Goal: Task Accomplishment & Management: Use online tool/utility

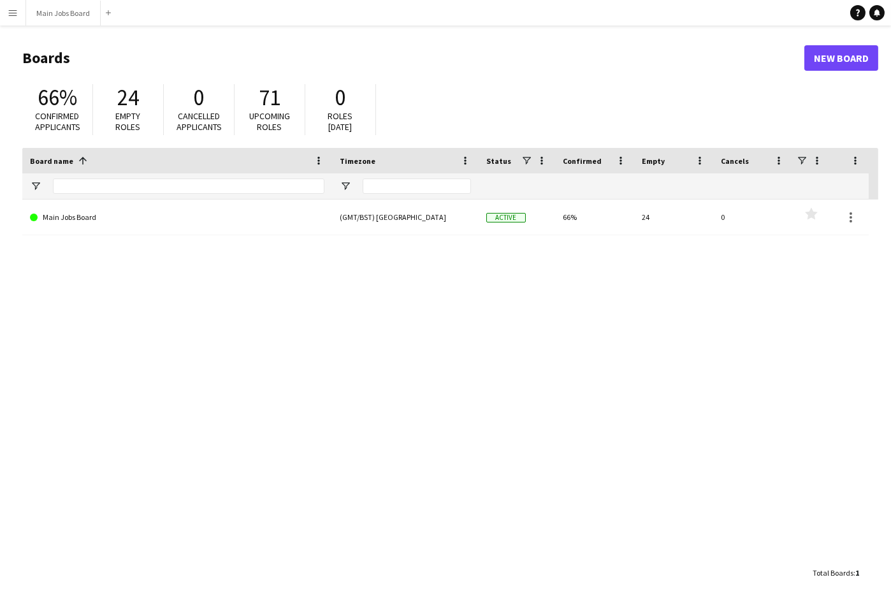
click at [18, 8] on button "Menu" at bounding box center [12, 12] width 25 height 25
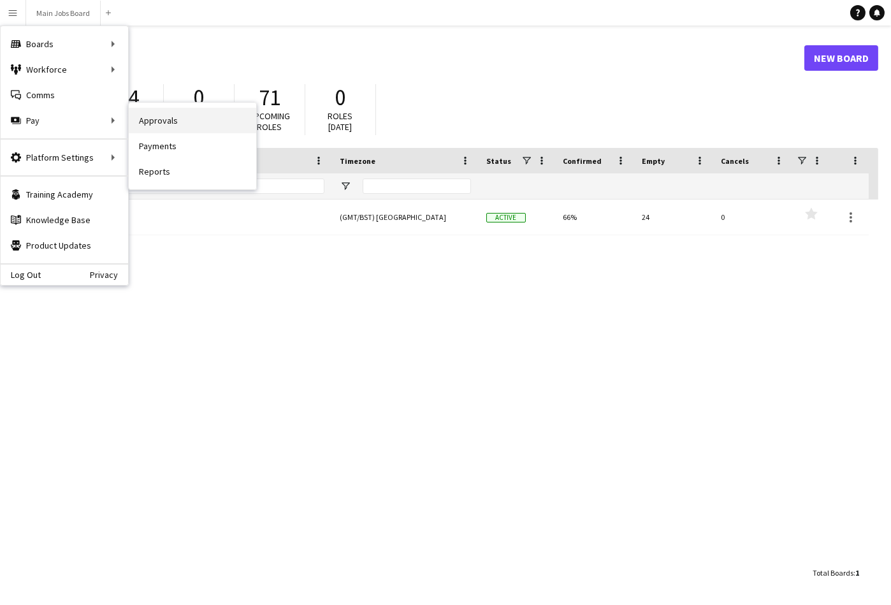
click at [154, 117] on link "Approvals" at bounding box center [192, 120] width 127 height 25
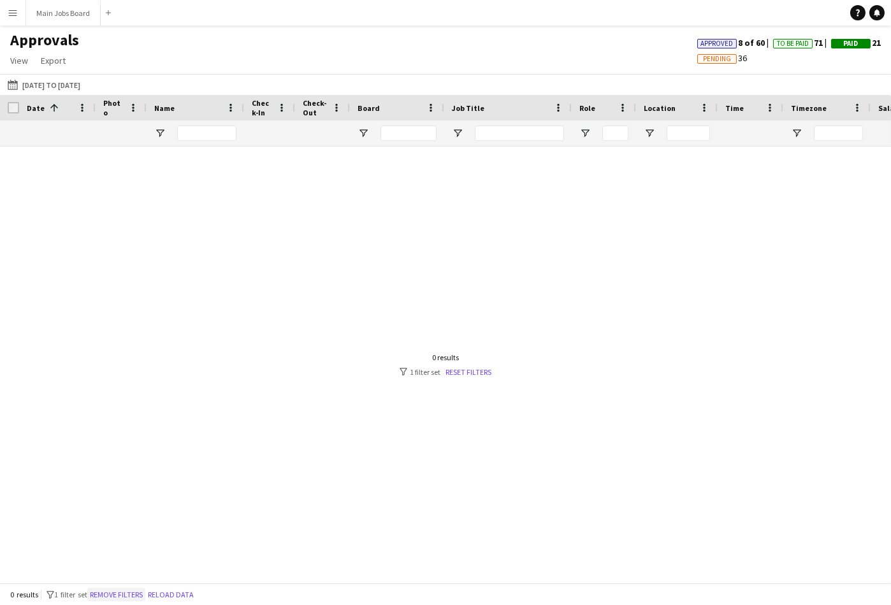
click at [132, 594] on button "Remove filters" at bounding box center [116, 594] width 58 height 14
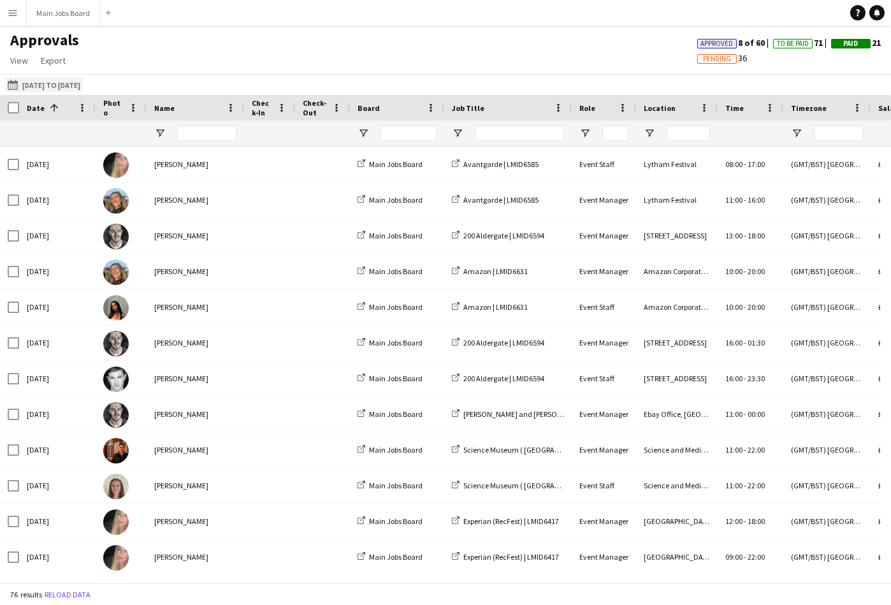
click at [60, 85] on button "[DATE] to [DATE] [DATE] to [DATE]" at bounding box center [44, 84] width 78 height 15
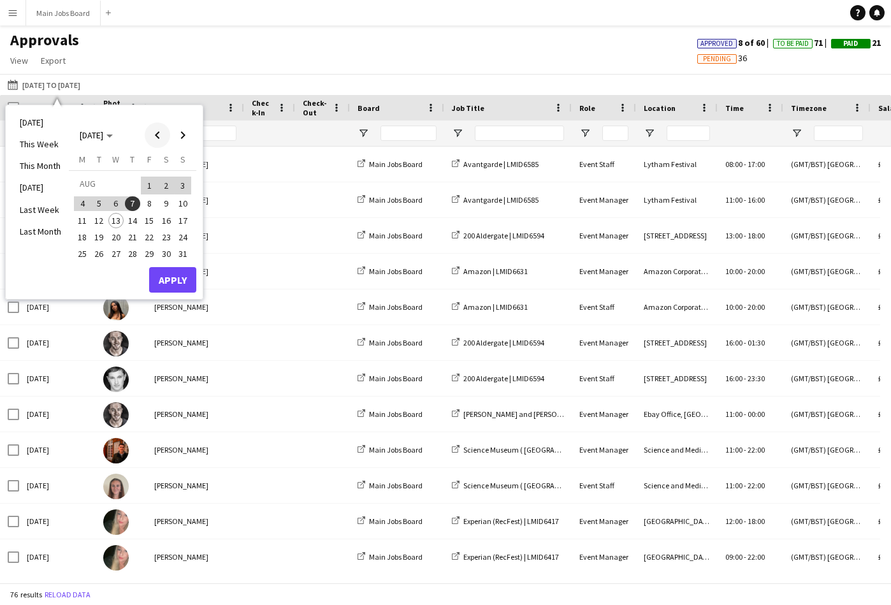
click at [157, 133] on span "Previous month" at bounding box center [157, 134] width 25 height 25
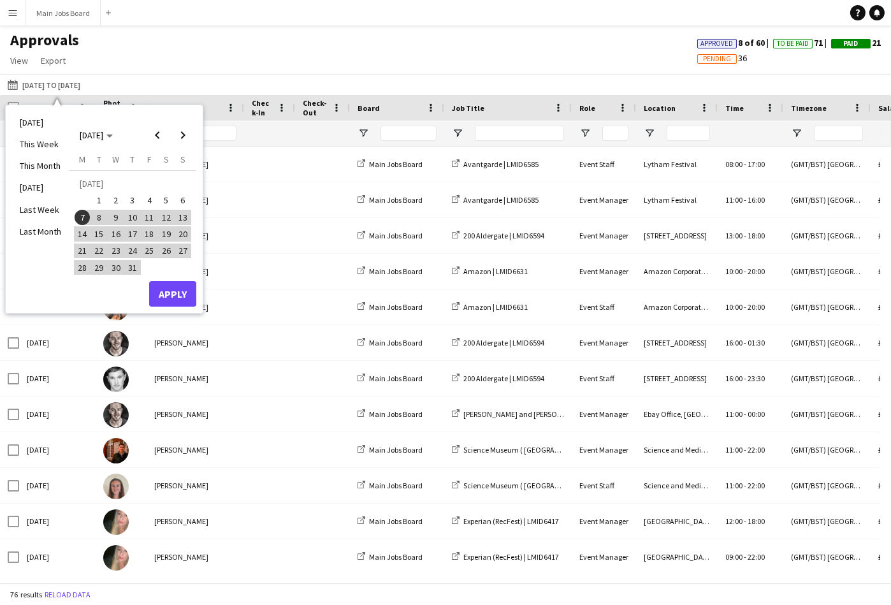
click at [82, 217] on span "7" at bounding box center [82, 217] width 15 height 15
drag, startPoint x: 185, startPoint y: 134, endPoint x: 181, endPoint y: 143, distance: 9.7
click at [184, 134] on span "Next month" at bounding box center [182, 134] width 25 height 25
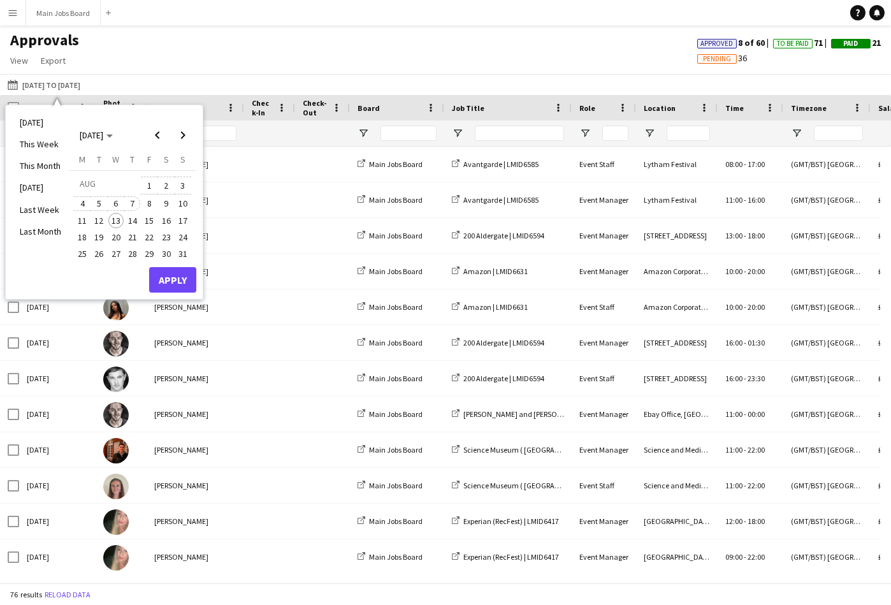
click at [135, 199] on span "7" at bounding box center [132, 203] width 15 height 15
click at [178, 281] on button "Apply" at bounding box center [172, 279] width 47 height 25
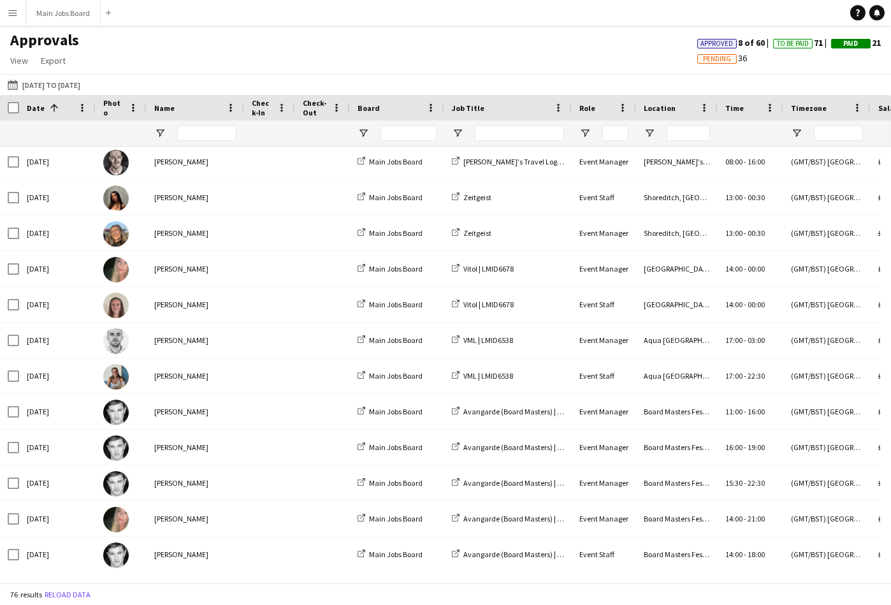
click at [11, 15] on app-icon "Menu" at bounding box center [13, 13] width 10 height 10
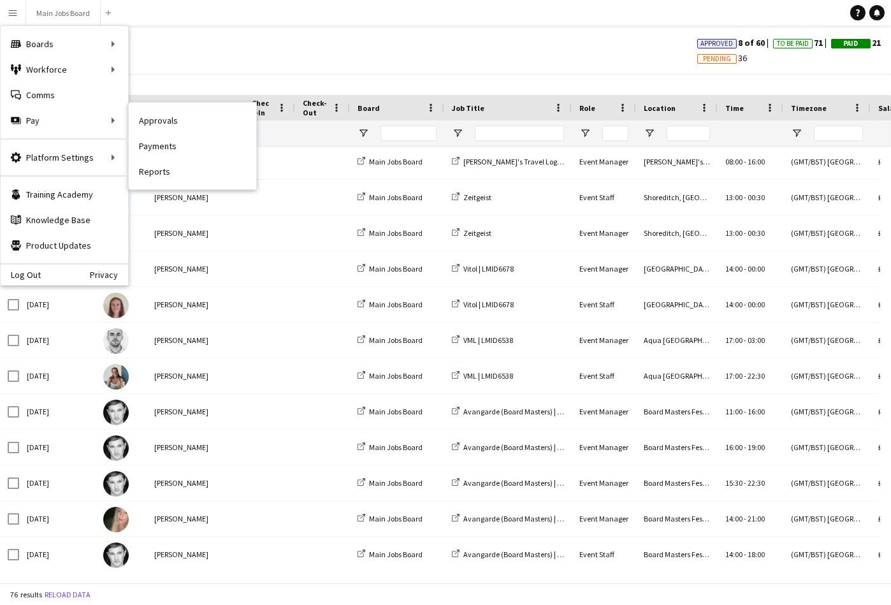
click at [175, 147] on link "Payments" at bounding box center [192, 145] width 127 height 25
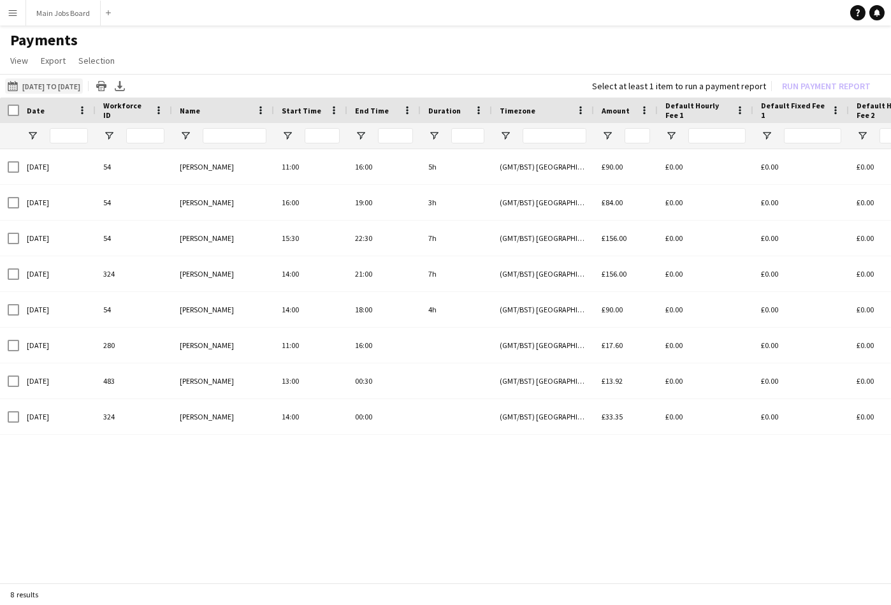
click at [83, 87] on button "[DATE] to [DATE] [DATE] to [DATE]" at bounding box center [44, 85] width 78 height 15
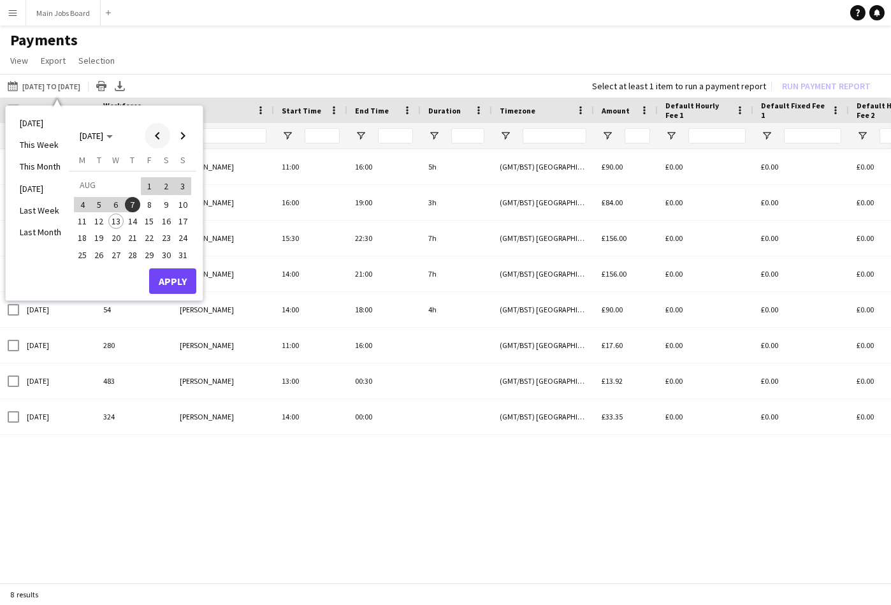
click at [159, 132] on span "Previous month" at bounding box center [157, 135] width 25 height 25
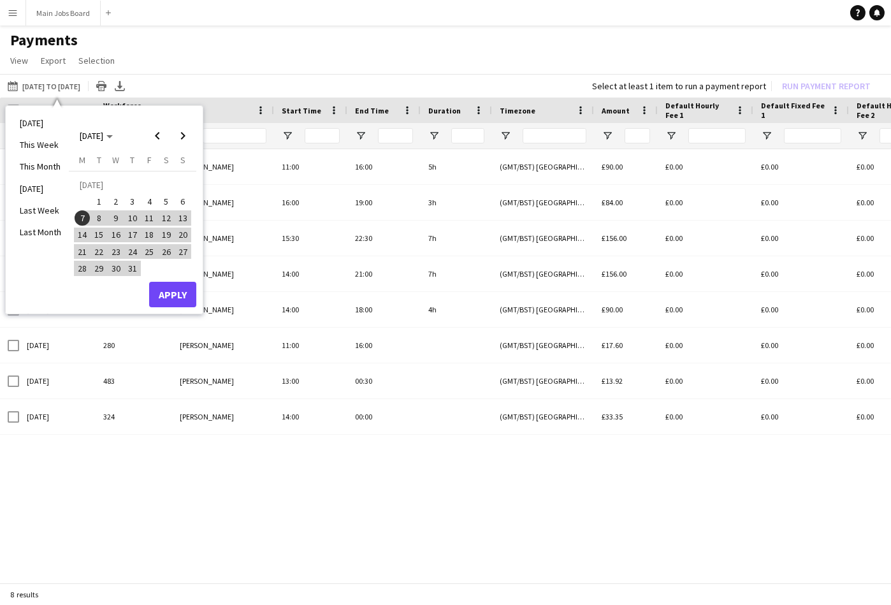
click at [83, 219] on span "7" at bounding box center [82, 217] width 15 height 15
click at [181, 139] on span "Next month" at bounding box center [182, 135] width 25 height 25
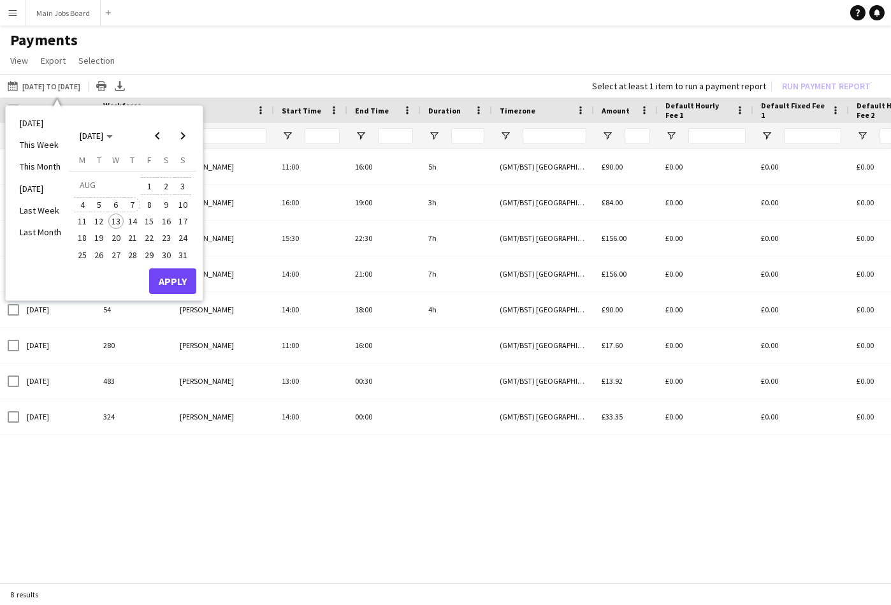
click at [130, 206] on span "7" at bounding box center [132, 204] width 15 height 15
click at [176, 283] on button "Apply" at bounding box center [172, 280] width 47 height 25
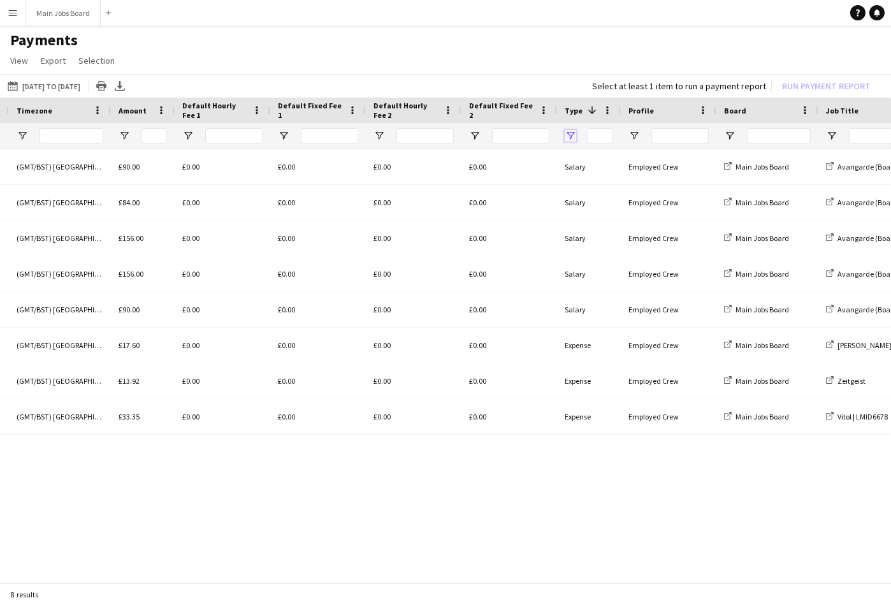
click at [572, 135] on span "Open Filter Menu" at bounding box center [569, 135] width 11 height 11
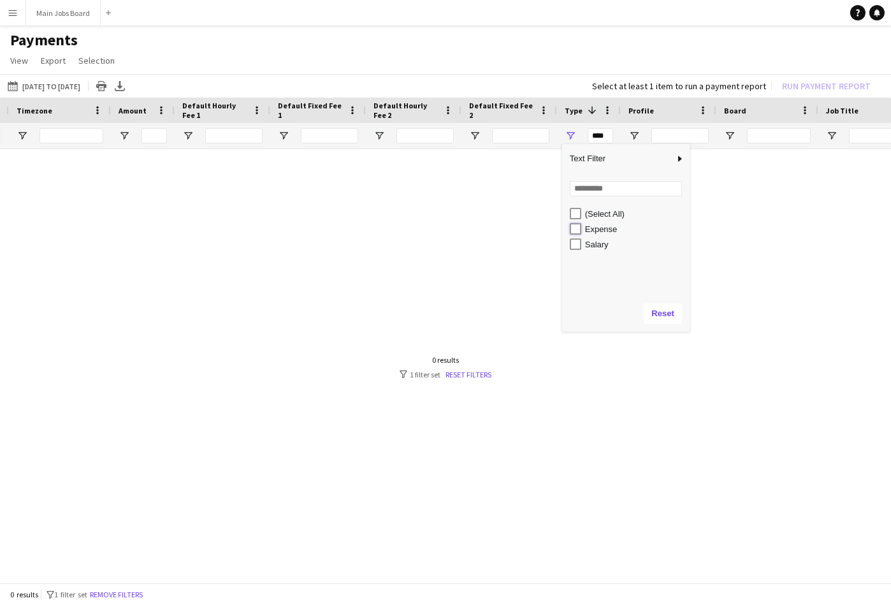
type input "**********"
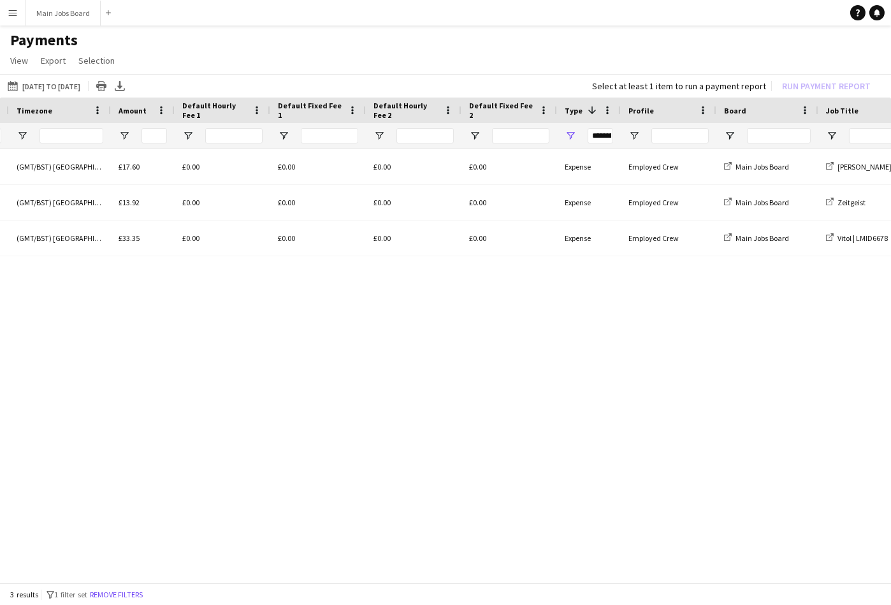
click at [421, 382] on div "16:00 (GMT/BST) [GEOGRAPHIC_DATA] £17.60 £0.00 £0.00 £0.00 £0.00 Expense Employ…" at bounding box center [445, 361] width 891 height 425
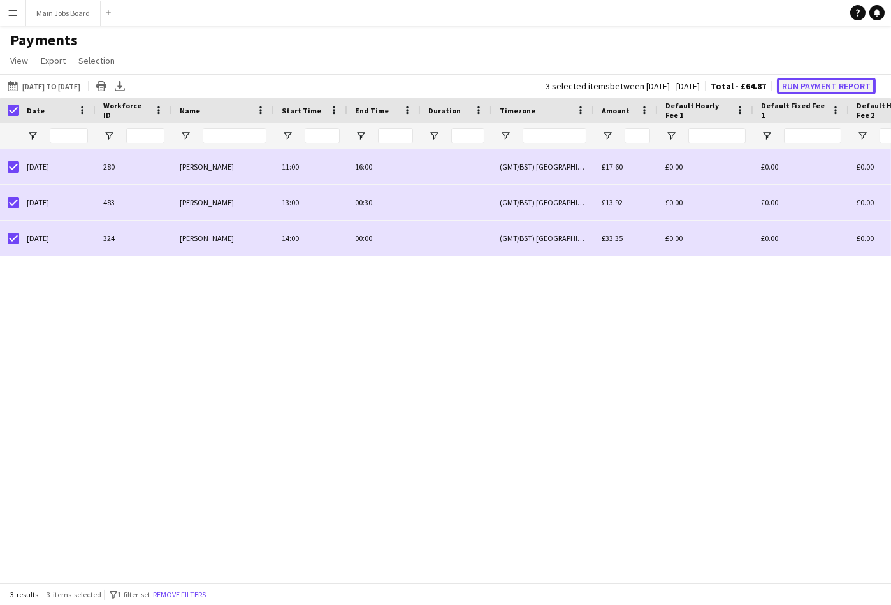
click at [833, 87] on button "Run Payment Report" at bounding box center [826, 86] width 99 height 17
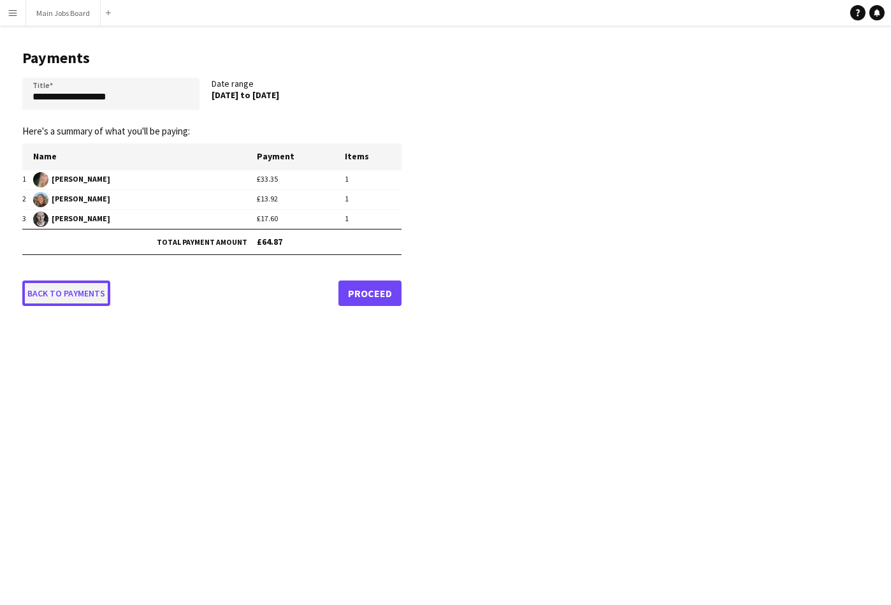
click at [88, 294] on link "Back to payments" at bounding box center [66, 292] width 88 height 25
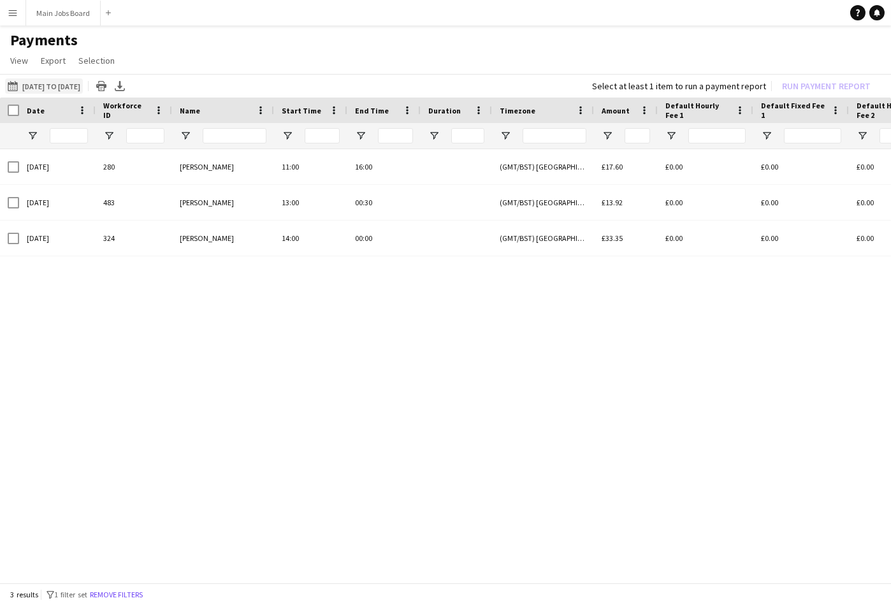
click at [83, 87] on button "[DATE] to [DATE] [DATE] to [DATE]" at bounding box center [44, 85] width 78 height 15
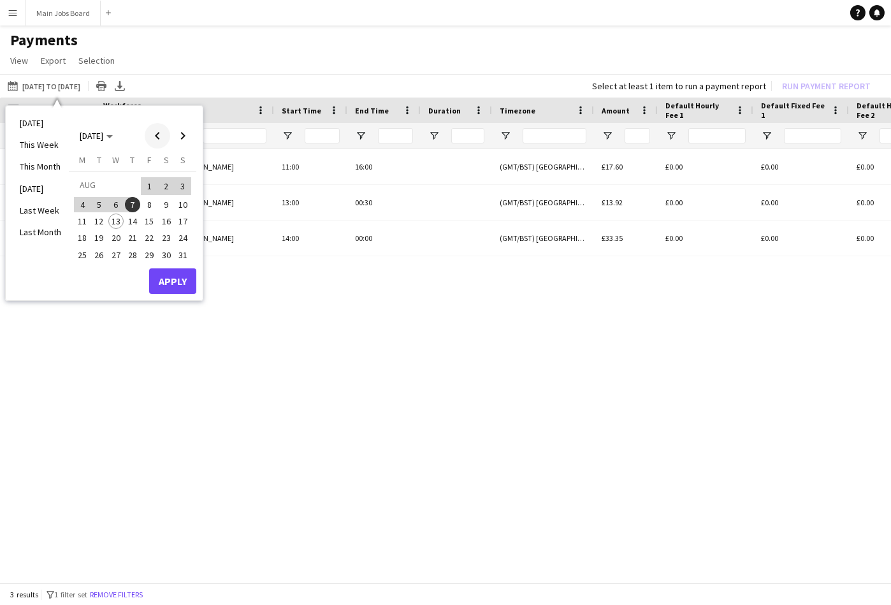
click at [159, 135] on span "Previous month" at bounding box center [157, 135] width 25 height 25
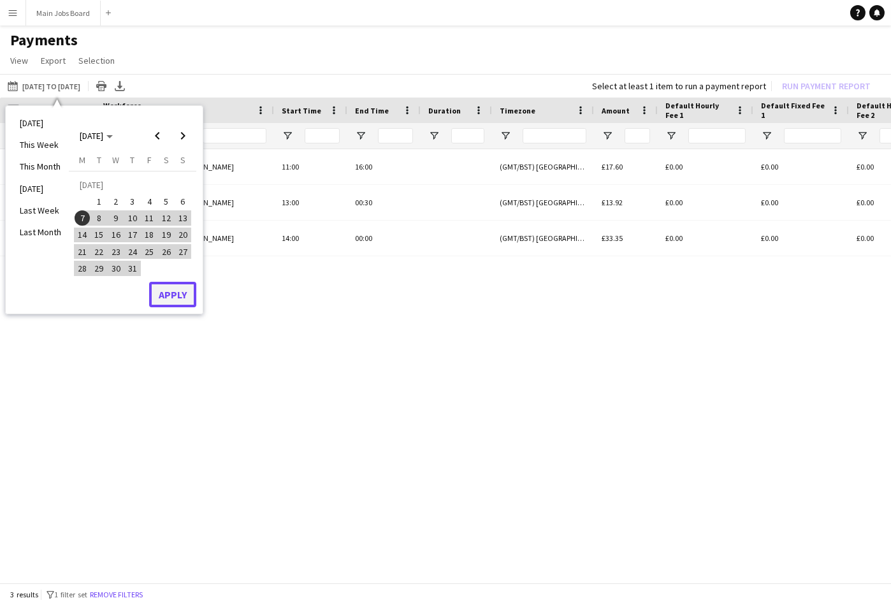
click at [173, 296] on button "Apply" at bounding box center [172, 294] width 47 height 25
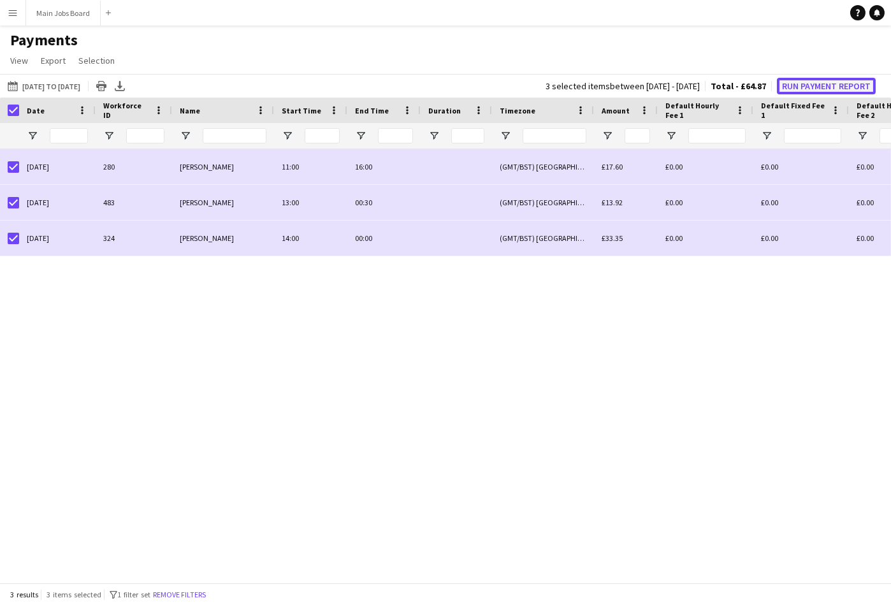
click at [817, 87] on button "Run Payment Report" at bounding box center [826, 86] width 99 height 17
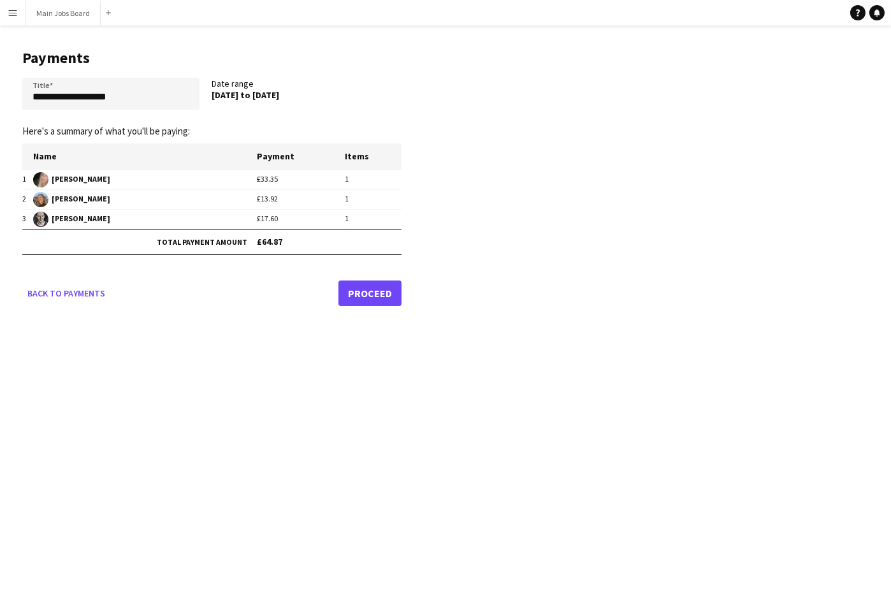
click at [378, 292] on link "Proceed" at bounding box center [369, 292] width 63 height 25
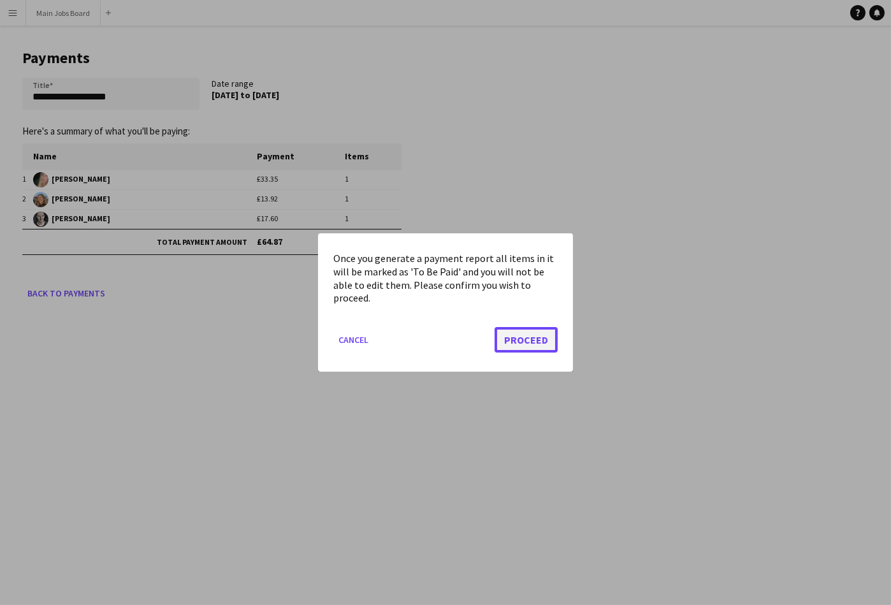
click at [538, 338] on button "Proceed" at bounding box center [525, 339] width 63 height 25
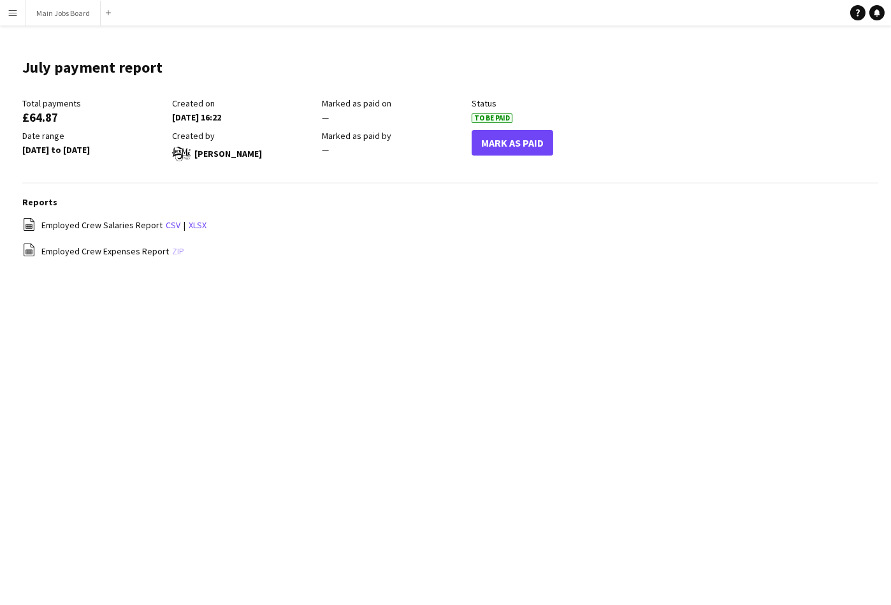
click at [173, 250] on link "zip" at bounding box center [178, 250] width 12 height 11
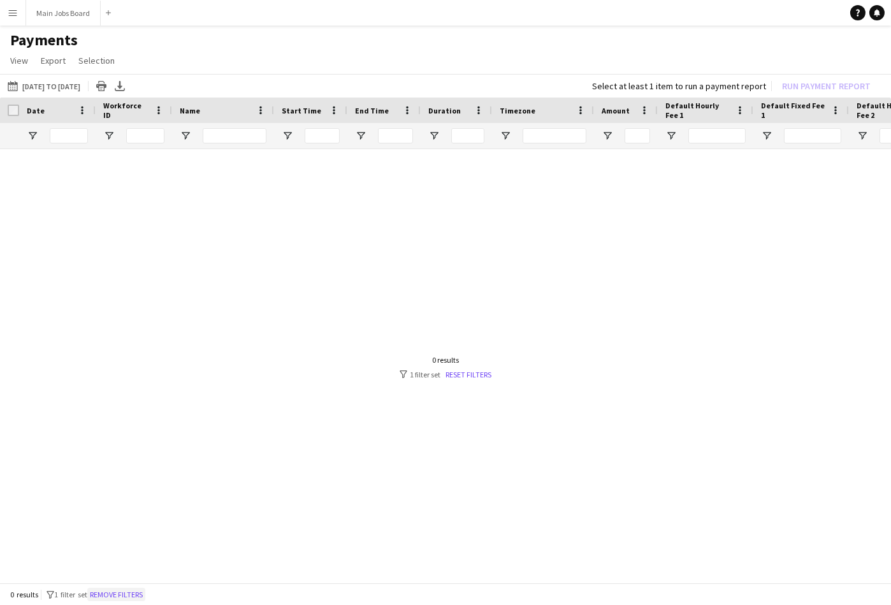
click at [136, 597] on button "Remove filters" at bounding box center [116, 594] width 58 height 14
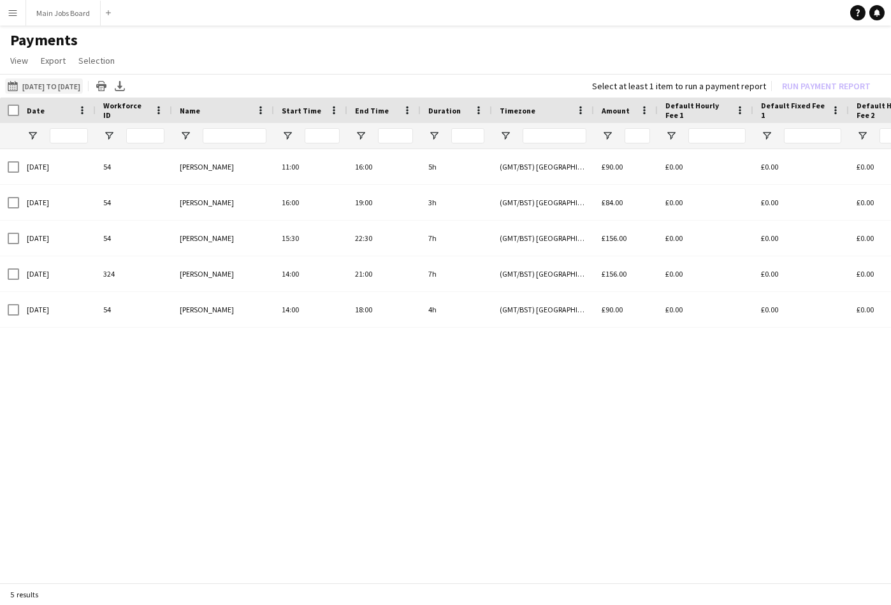
click at [79, 87] on button "[DATE] to [DATE] [DATE] to [DATE]" at bounding box center [44, 85] width 78 height 15
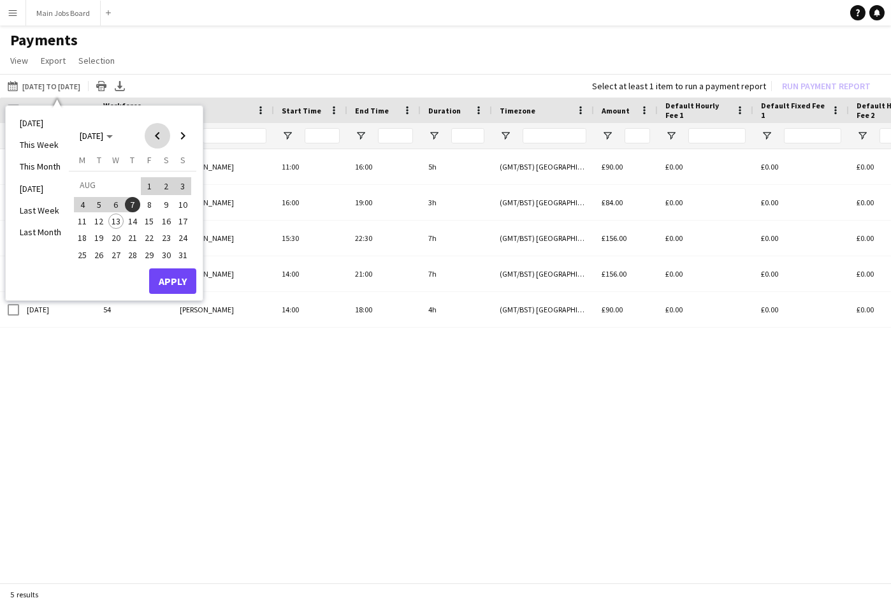
click at [159, 134] on span "Previous month" at bounding box center [157, 135] width 25 height 25
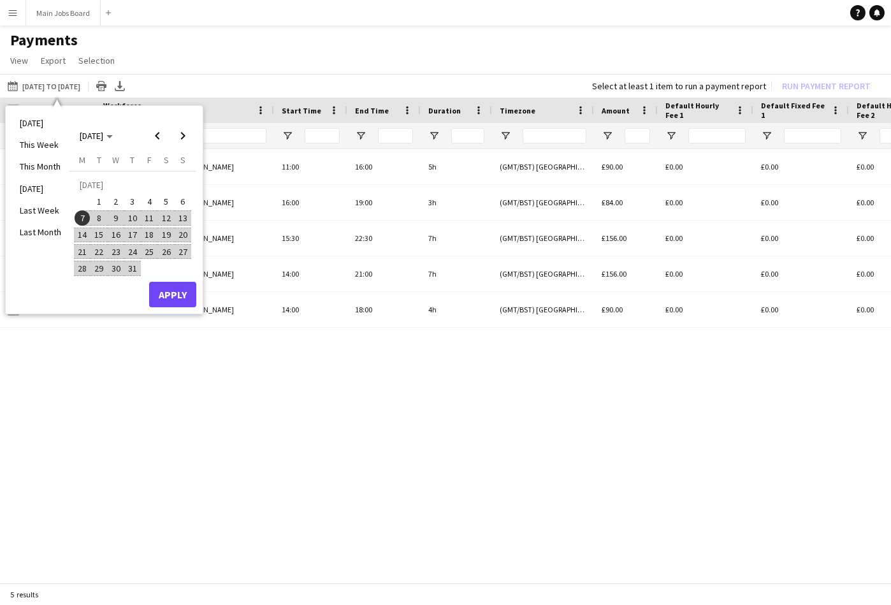
click at [86, 218] on span "7" at bounding box center [82, 217] width 15 height 15
click at [183, 140] on span "Next month" at bounding box center [182, 135] width 25 height 25
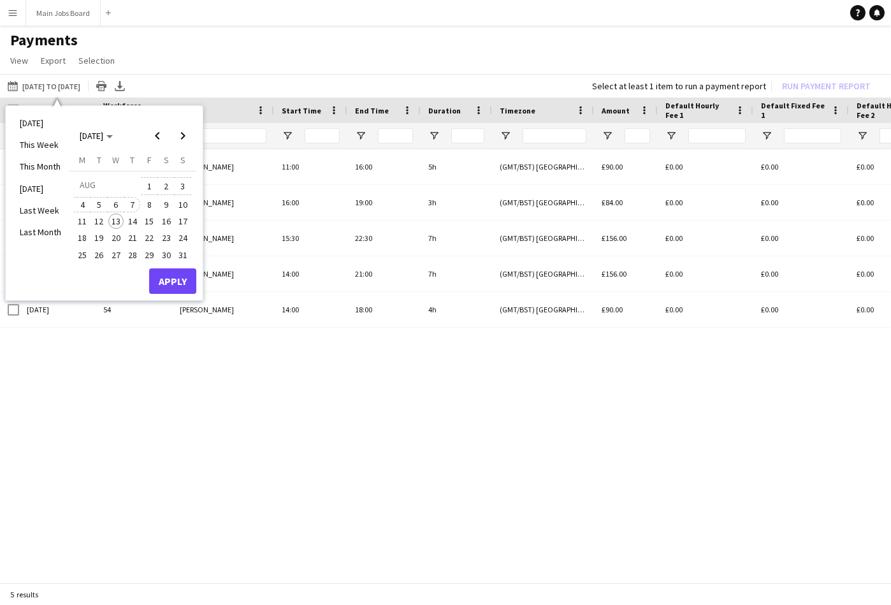
click at [133, 203] on span "7" at bounding box center [132, 204] width 15 height 15
click at [173, 280] on button "Apply" at bounding box center [172, 280] width 47 height 25
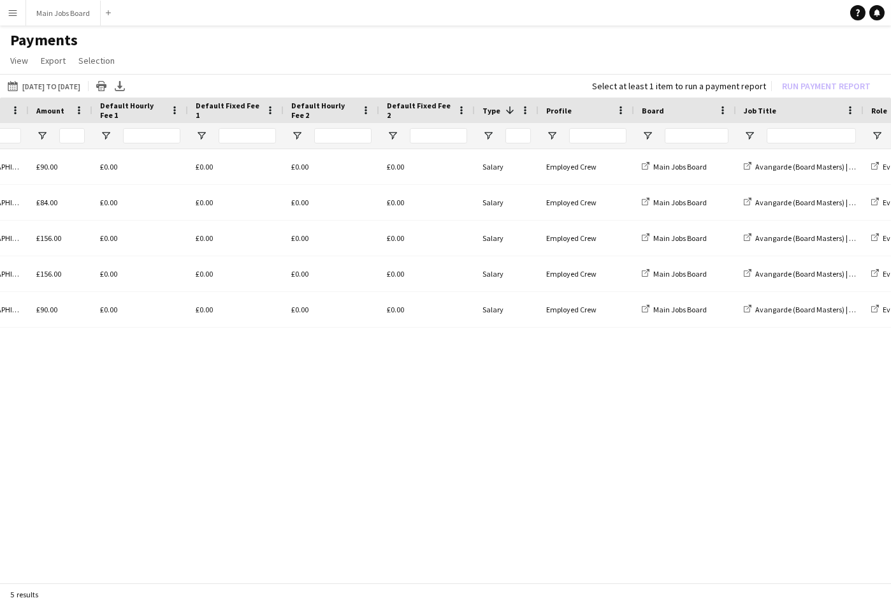
scroll to position [0, 534]
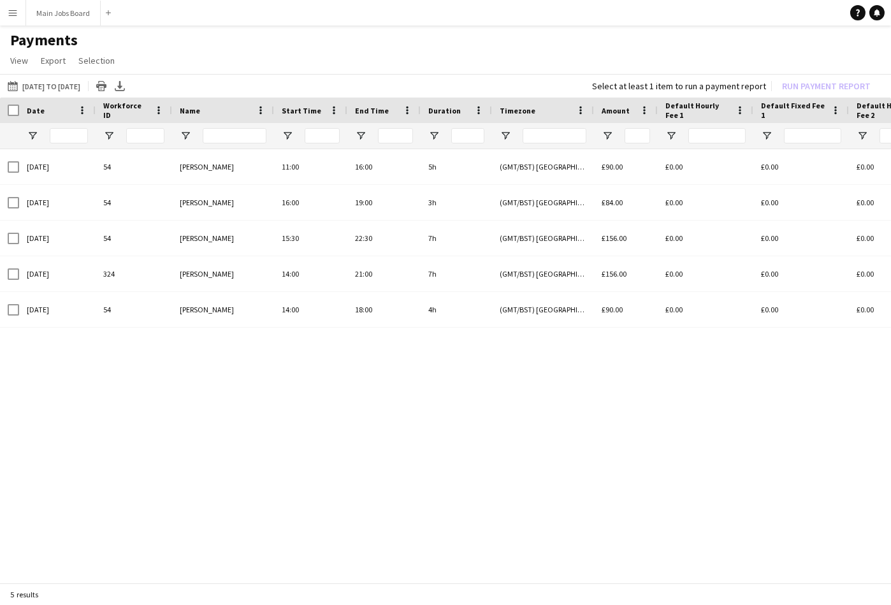
click at [13, 14] on app-icon "Menu" at bounding box center [13, 13] width 10 height 10
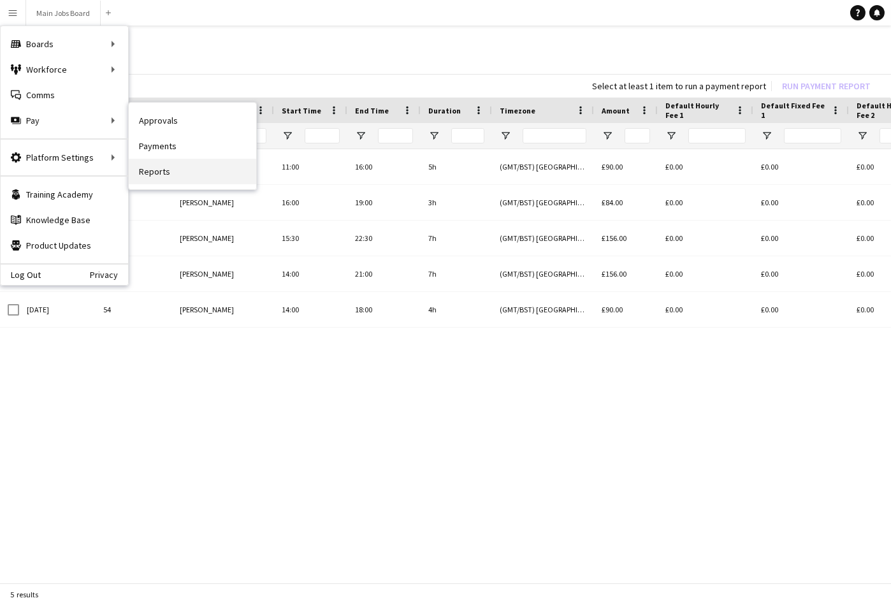
click at [172, 176] on link "Reports" at bounding box center [192, 171] width 127 height 25
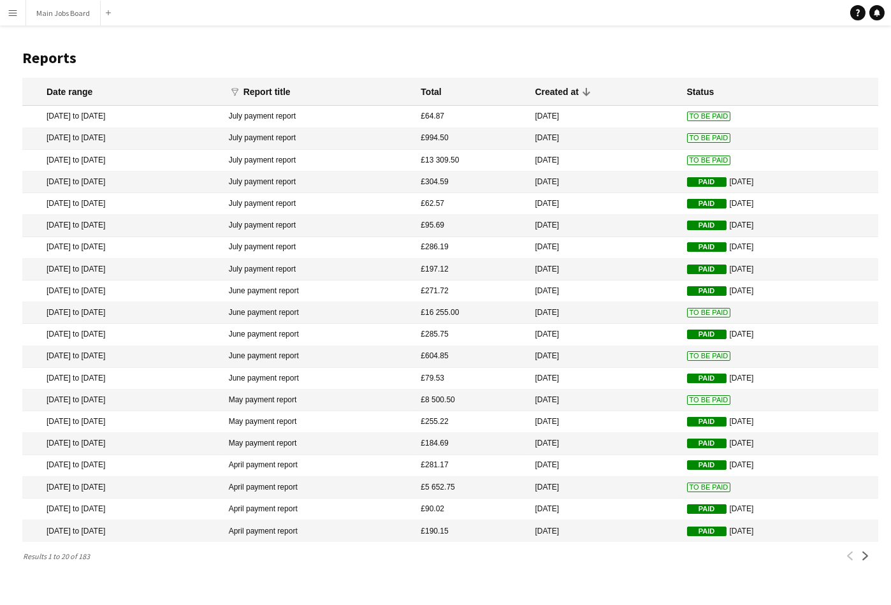
click at [576, 116] on mat-cell "[DATE]" at bounding box center [604, 117] width 152 height 22
